Goal: Transaction & Acquisition: Purchase product/service

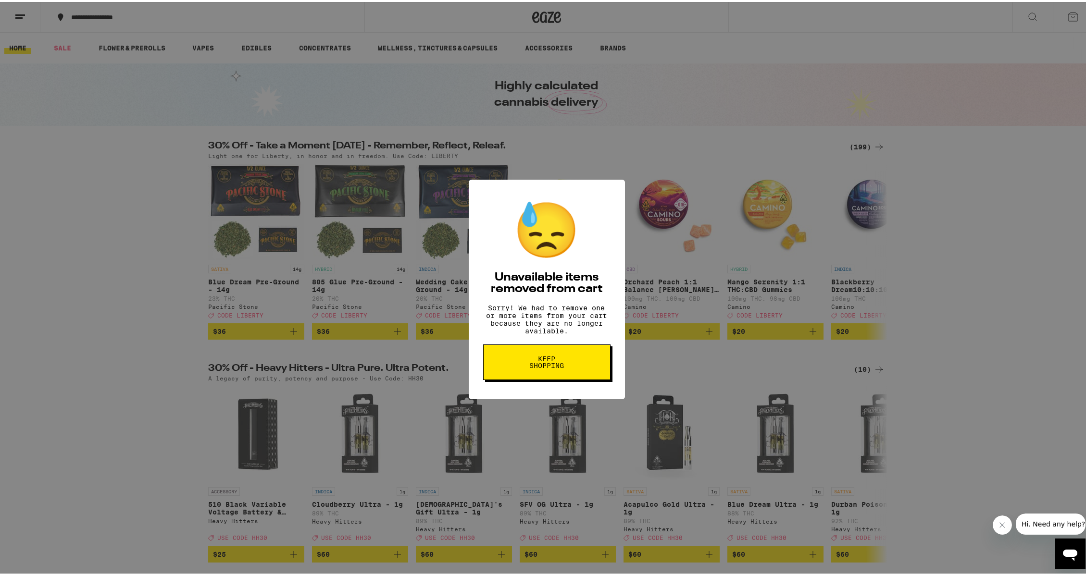
click at [564, 367] on span "Keep Shopping" at bounding box center [547, 360] width 50 height 13
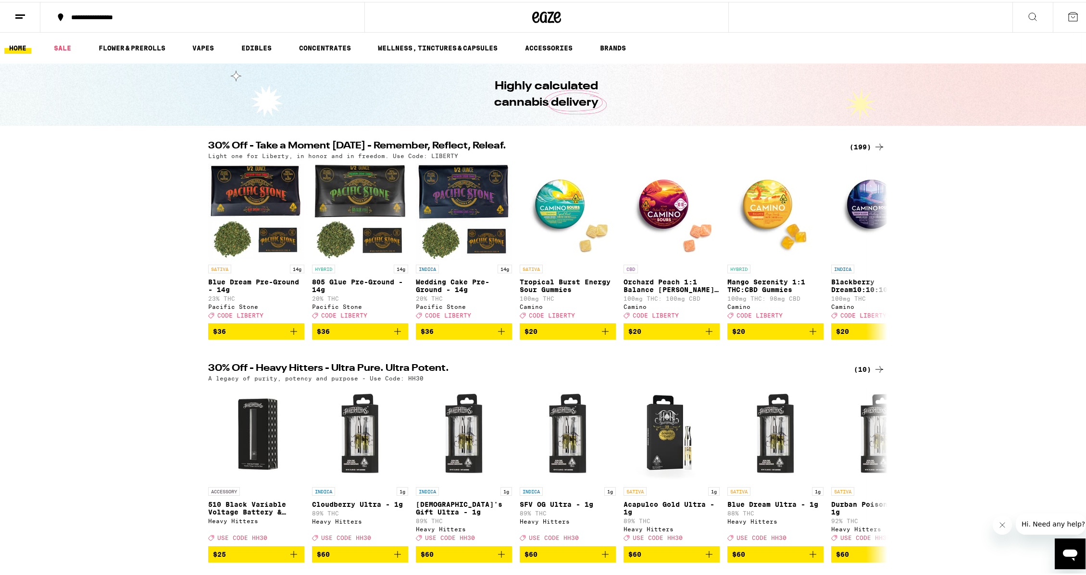
click at [860, 141] on div "(199)" at bounding box center [867, 145] width 36 height 12
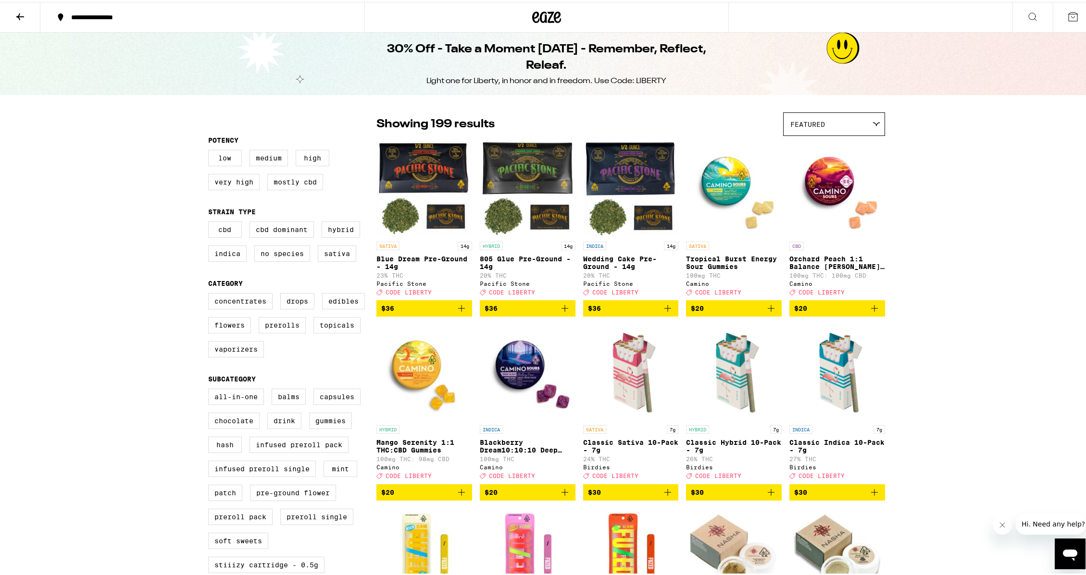
scroll to position [2, 0]
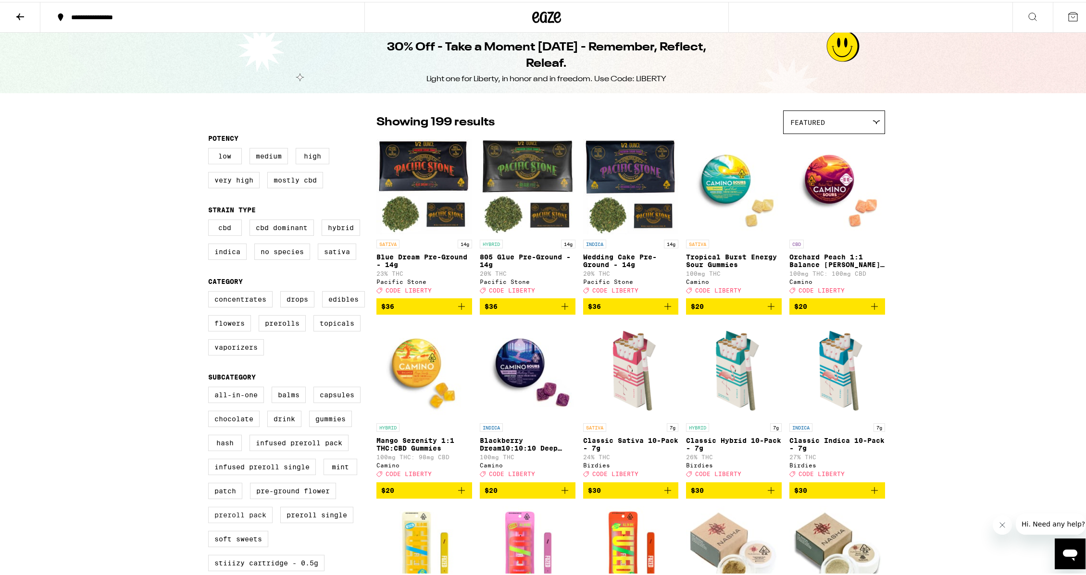
click at [233, 522] on label "Preroll Pack" at bounding box center [240, 513] width 64 height 16
click at [211, 387] on input "Preroll Pack" at bounding box center [210, 386] width 0 height 0
checkbox input "true"
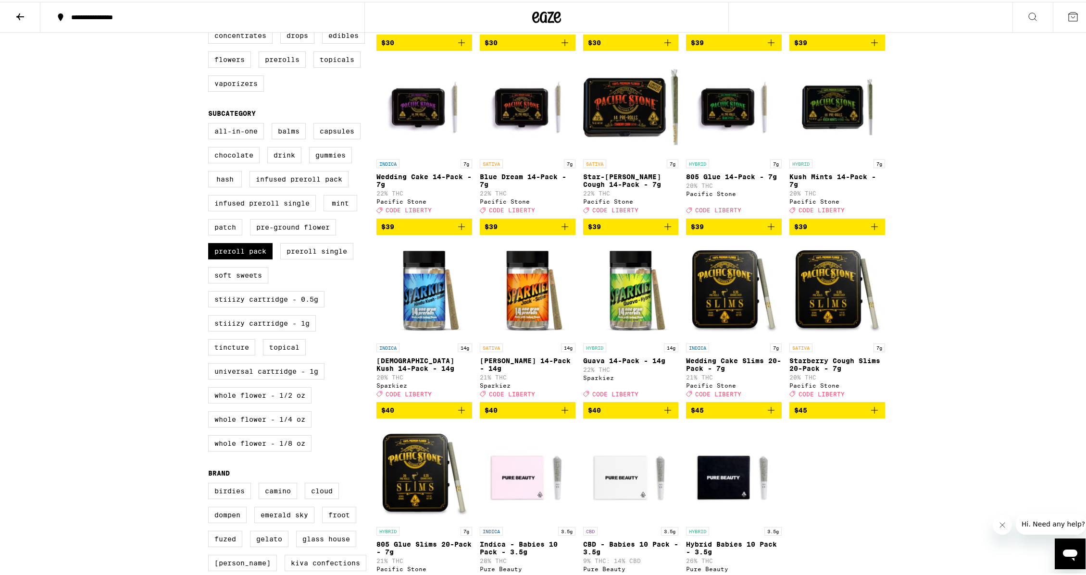
scroll to position [335, 0]
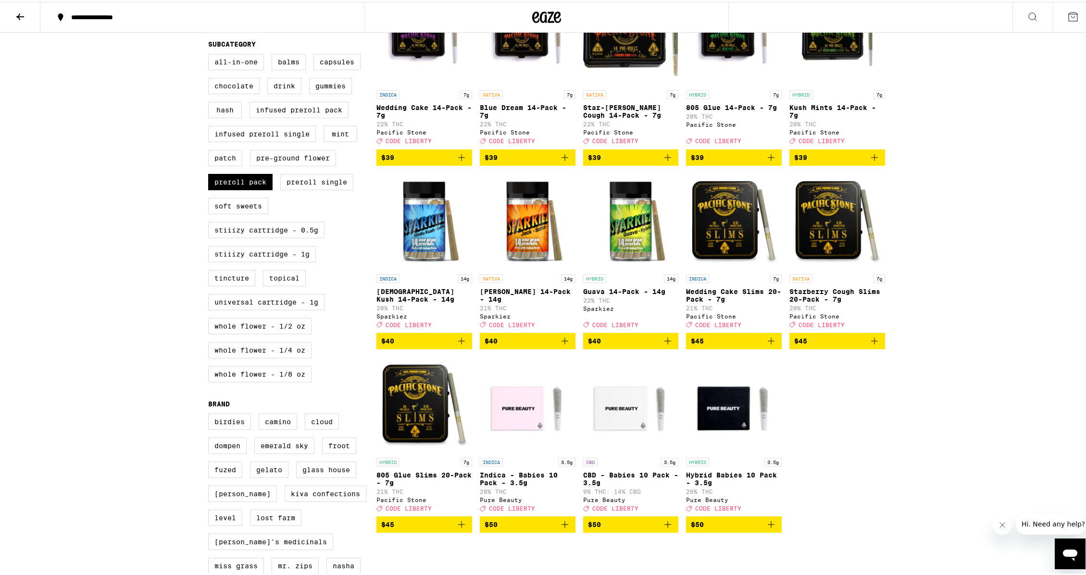
click at [871, 343] on icon "Add to bag" at bounding box center [874, 339] width 7 height 7
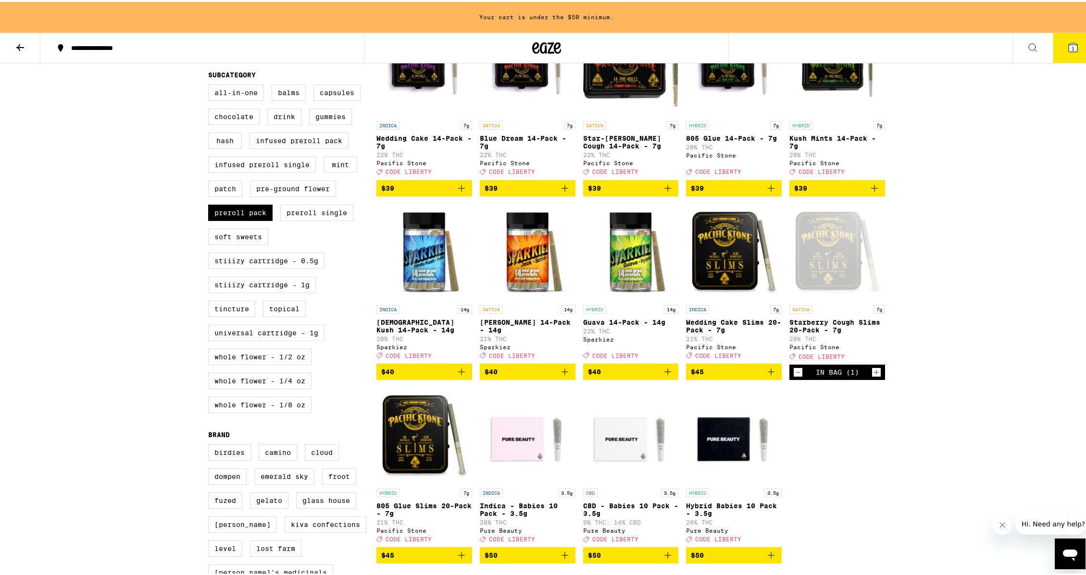
click at [872, 376] on icon "Increment" at bounding box center [876, 371] width 9 height 12
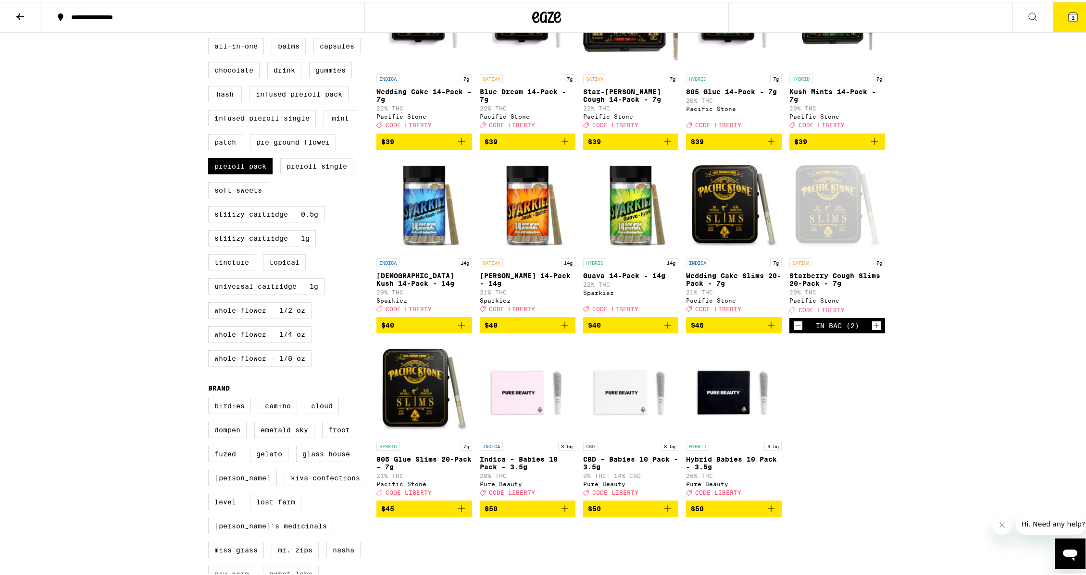
scroll to position [397, 0]
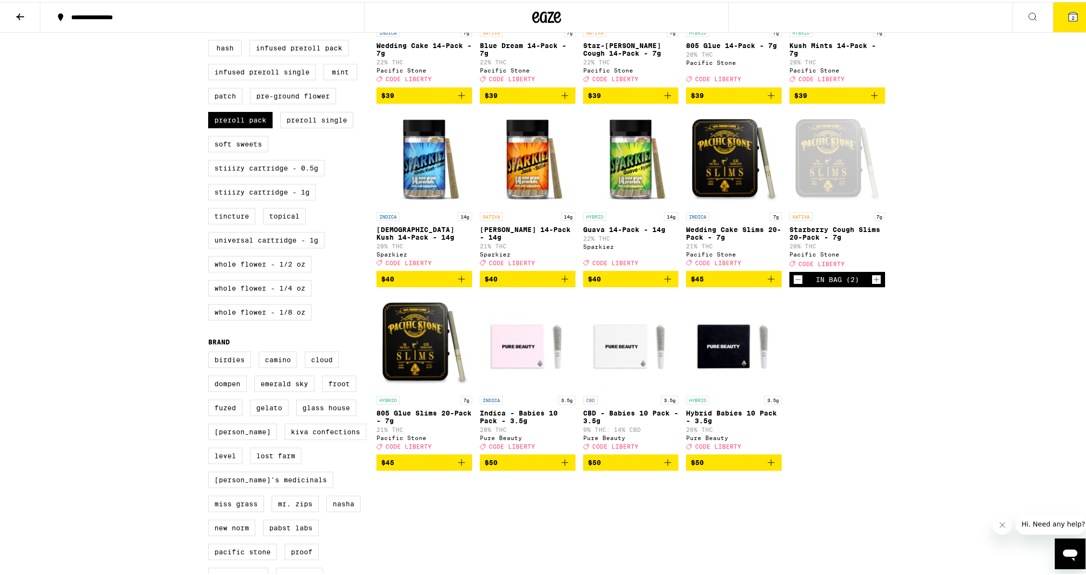
click at [458, 464] on icon "Add to bag" at bounding box center [461, 461] width 7 height 7
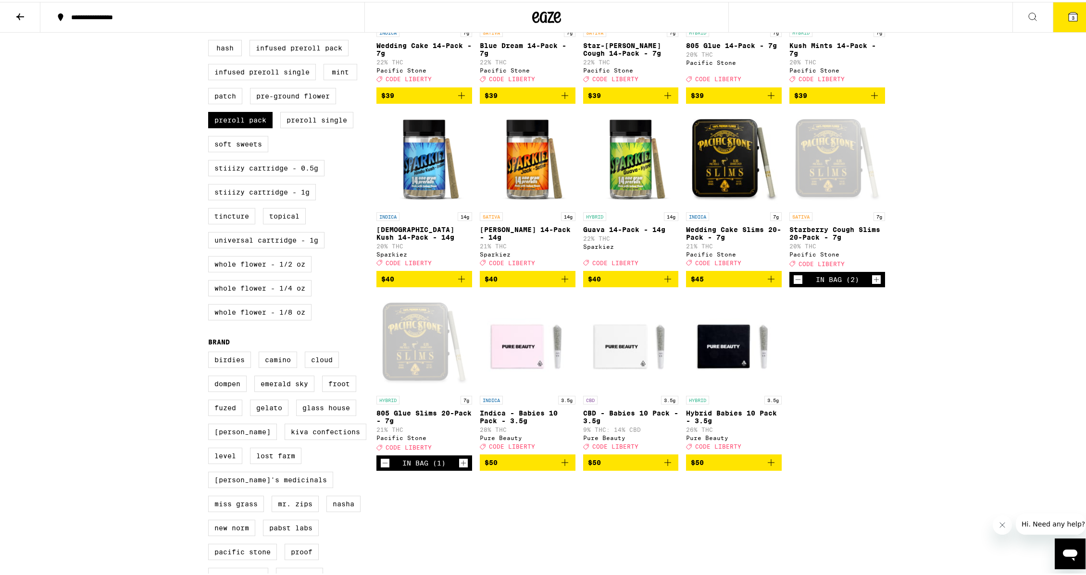
click at [459, 467] on icon "Increment" at bounding box center [463, 462] width 9 height 12
click at [1071, 14] on icon at bounding box center [1073, 15] width 12 height 12
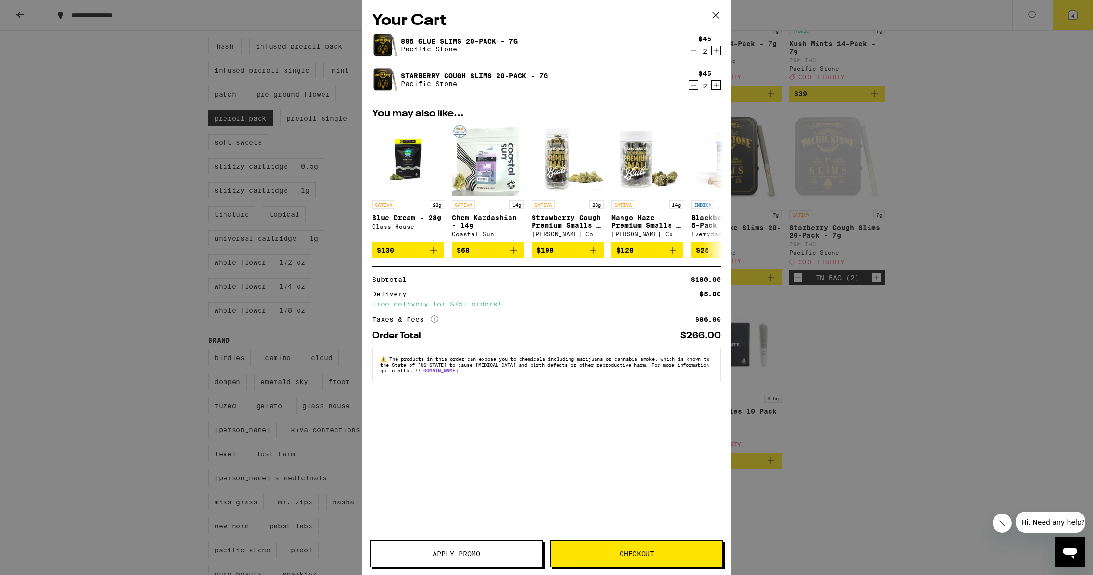
click at [480, 544] on button "Apply Promo" at bounding box center [456, 554] width 173 height 27
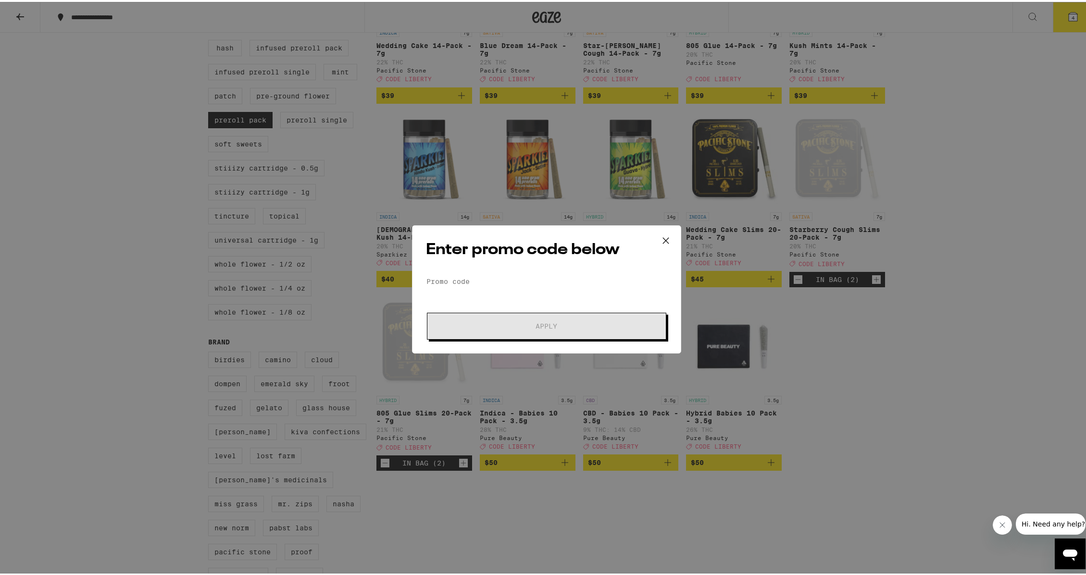
click at [472, 289] on form "Promo Code Apply" at bounding box center [546, 305] width 241 height 65
click at [467, 278] on input "Promo Code" at bounding box center [546, 280] width 241 height 14
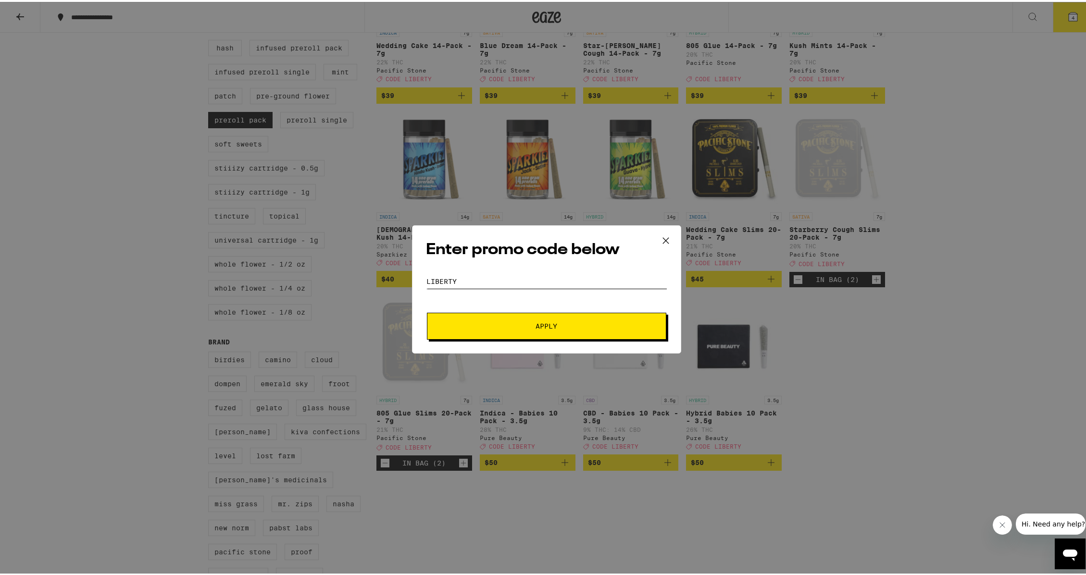
type input "LIBERTY"
click at [562, 328] on button "Apply" at bounding box center [546, 324] width 239 height 27
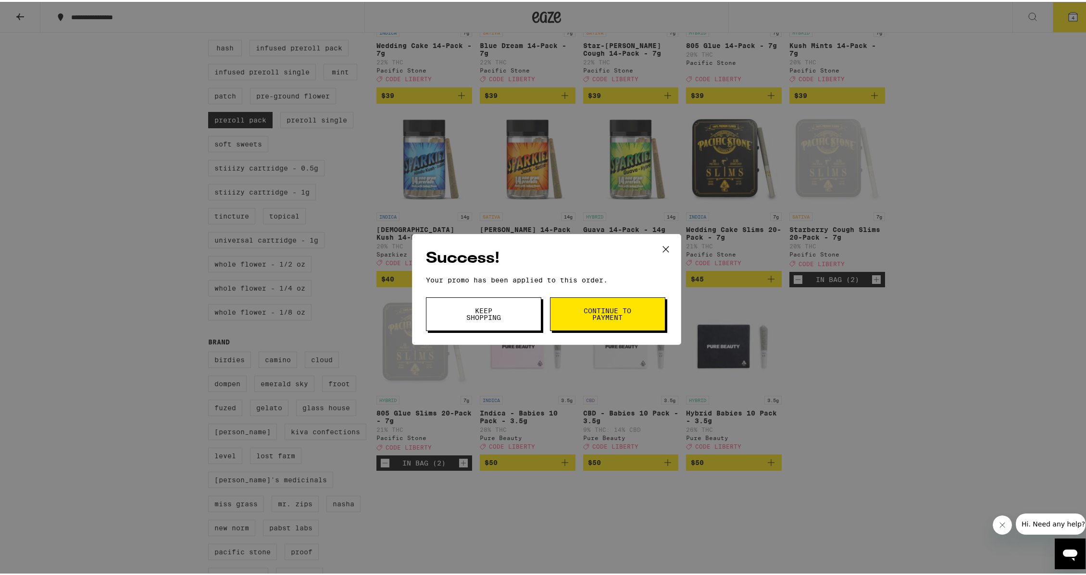
click at [607, 321] on button "Continue to payment" at bounding box center [607, 313] width 115 height 34
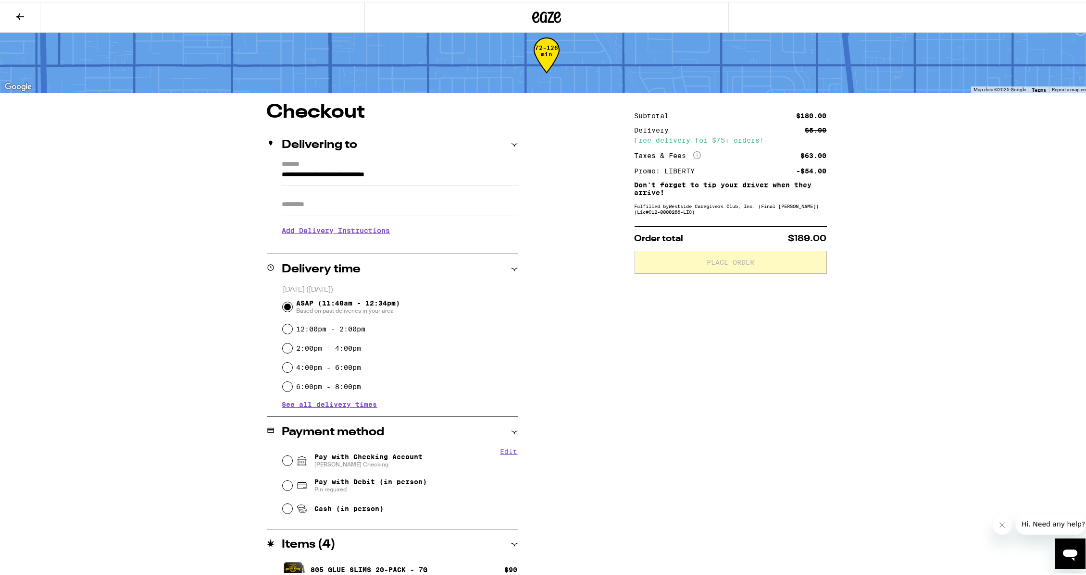
scroll to position [68, 0]
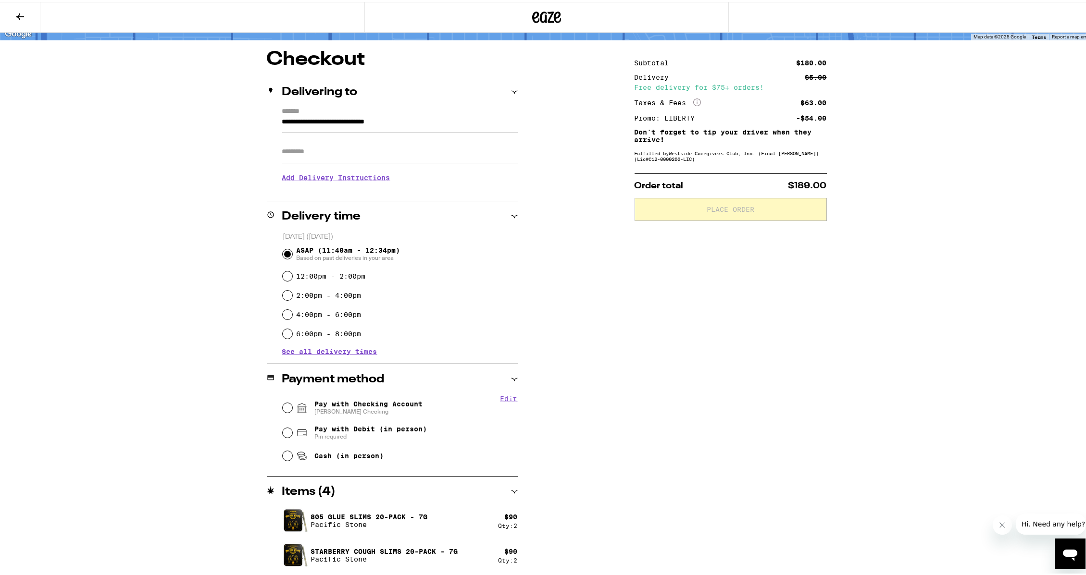
click at [285, 406] on input "Pay with Checking Account [PERSON_NAME]" at bounding box center [288, 406] width 10 height 10
radio input "true"
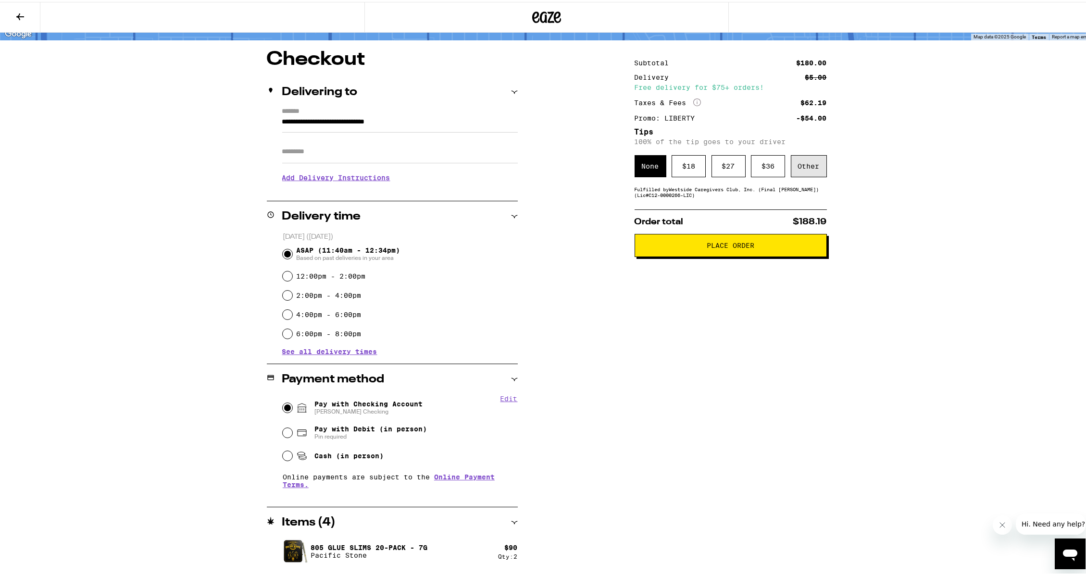
click at [805, 172] on div "Other" at bounding box center [809, 164] width 36 height 22
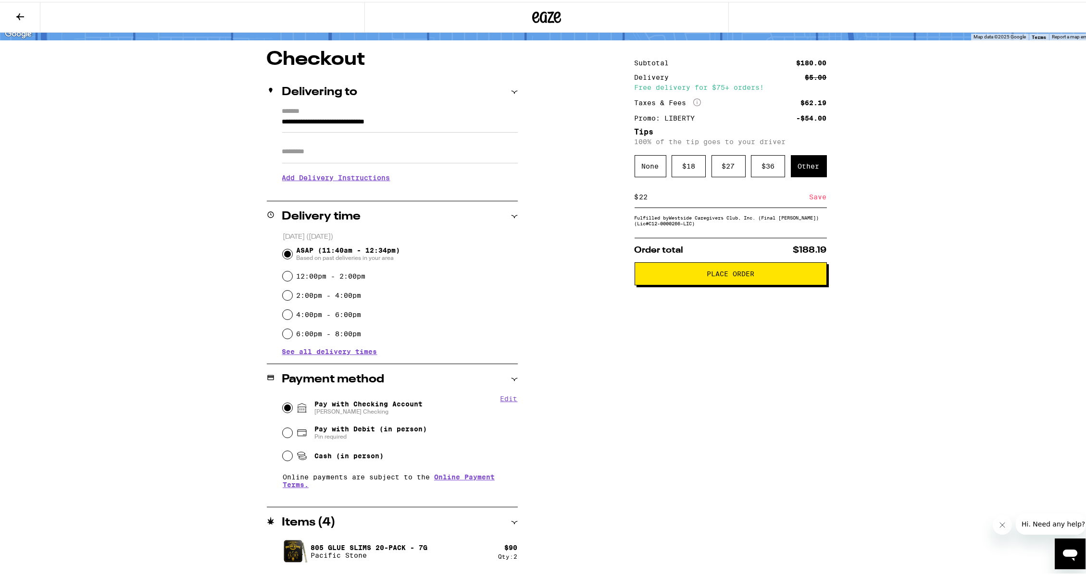
type input "22"
click at [810, 199] on div "Save" at bounding box center [818, 195] width 17 height 21
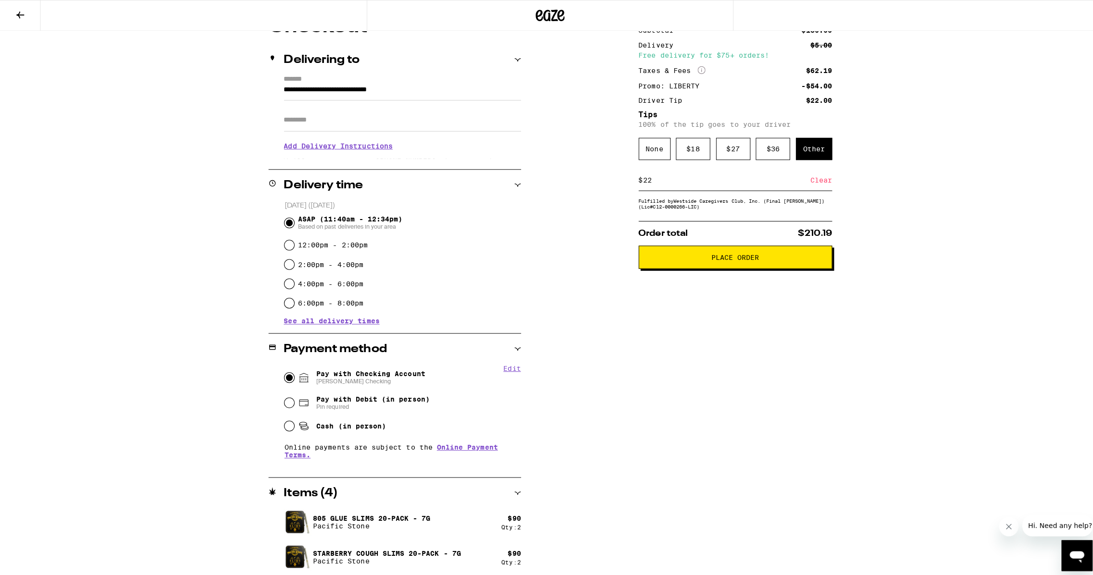
scroll to position [0, 0]
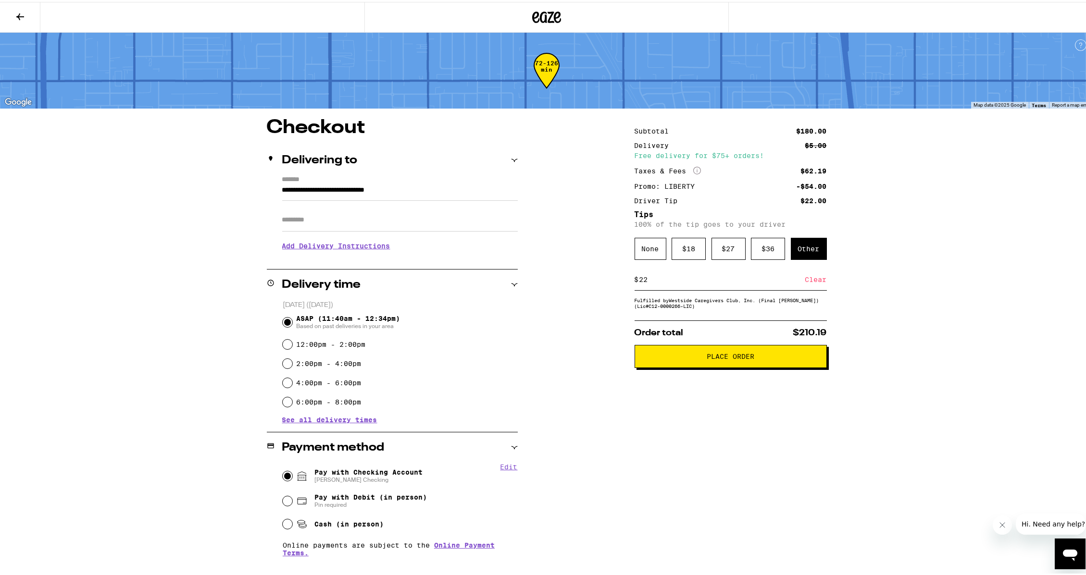
click at [743, 366] on button "Place Order" at bounding box center [731, 354] width 192 height 23
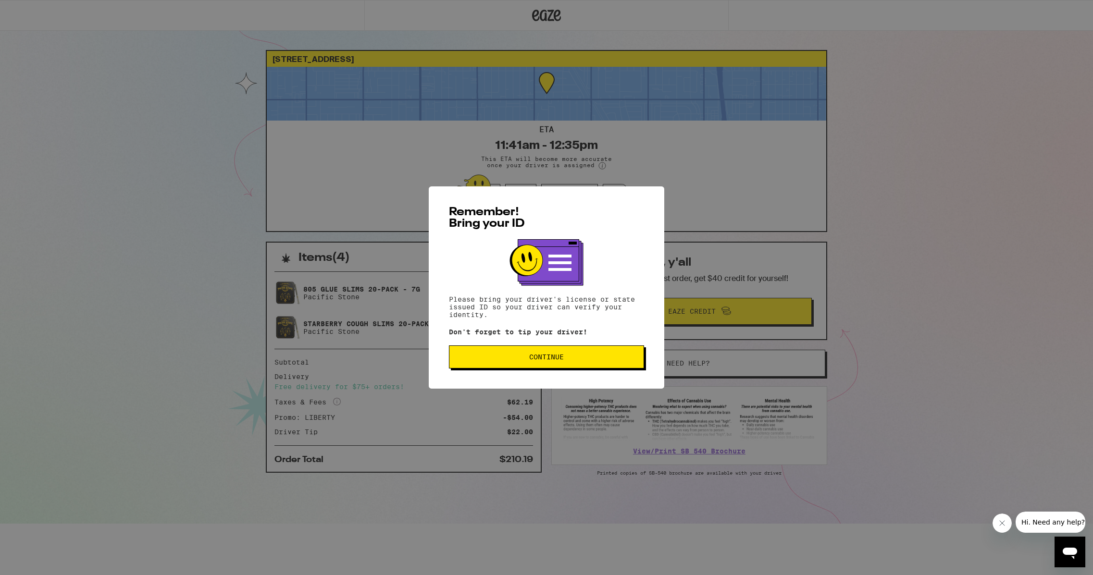
click at [554, 358] on span "Continue" at bounding box center [546, 357] width 35 height 7
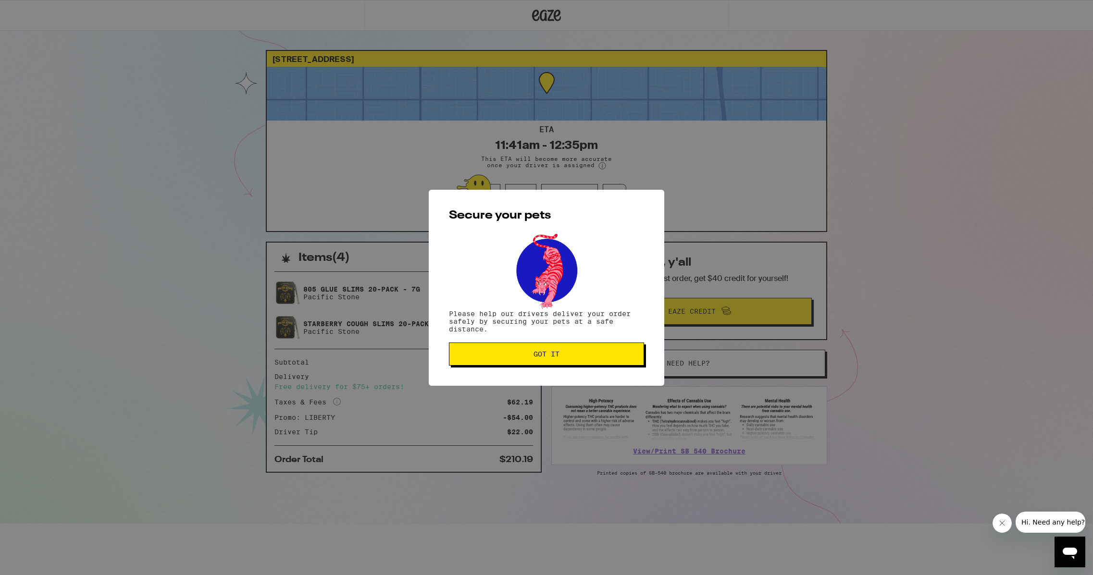
click at [557, 362] on button "Got it" at bounding box center [546, 354] width 195 height 23
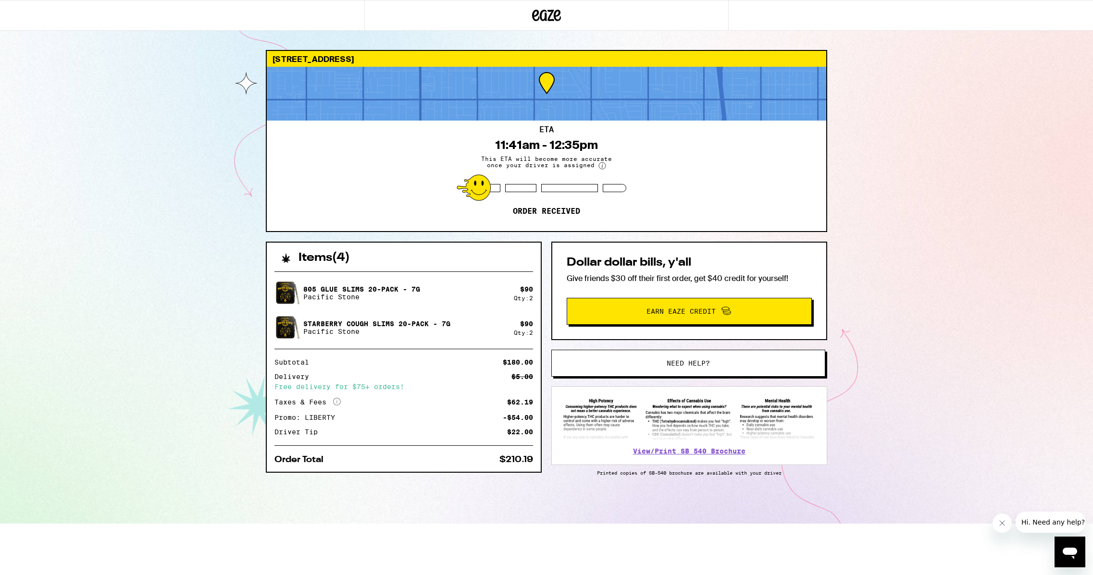
click at [184, 343] on div "[STREET_ADDRESS] ETA 11:41am - 12:35pm This ETA will become more accurate once …" at bounding box center [546, 262] width 1093 height 524
click at [1085, 187] on div "[STREET_ADDRESS] ETA 11:41am - 12:35pm This ETA will become more accurate once …" at bounding box center [546, 262] width 1093 height 524
click at [885, 139] on div "[STREET_ADDRESS] ETA 45 min Driver is on the way! Items ( 4 ) 805 Glue Slims 20…" at bounding box center [546, 262] width 1093 height 524
